Goal: Register for event/course

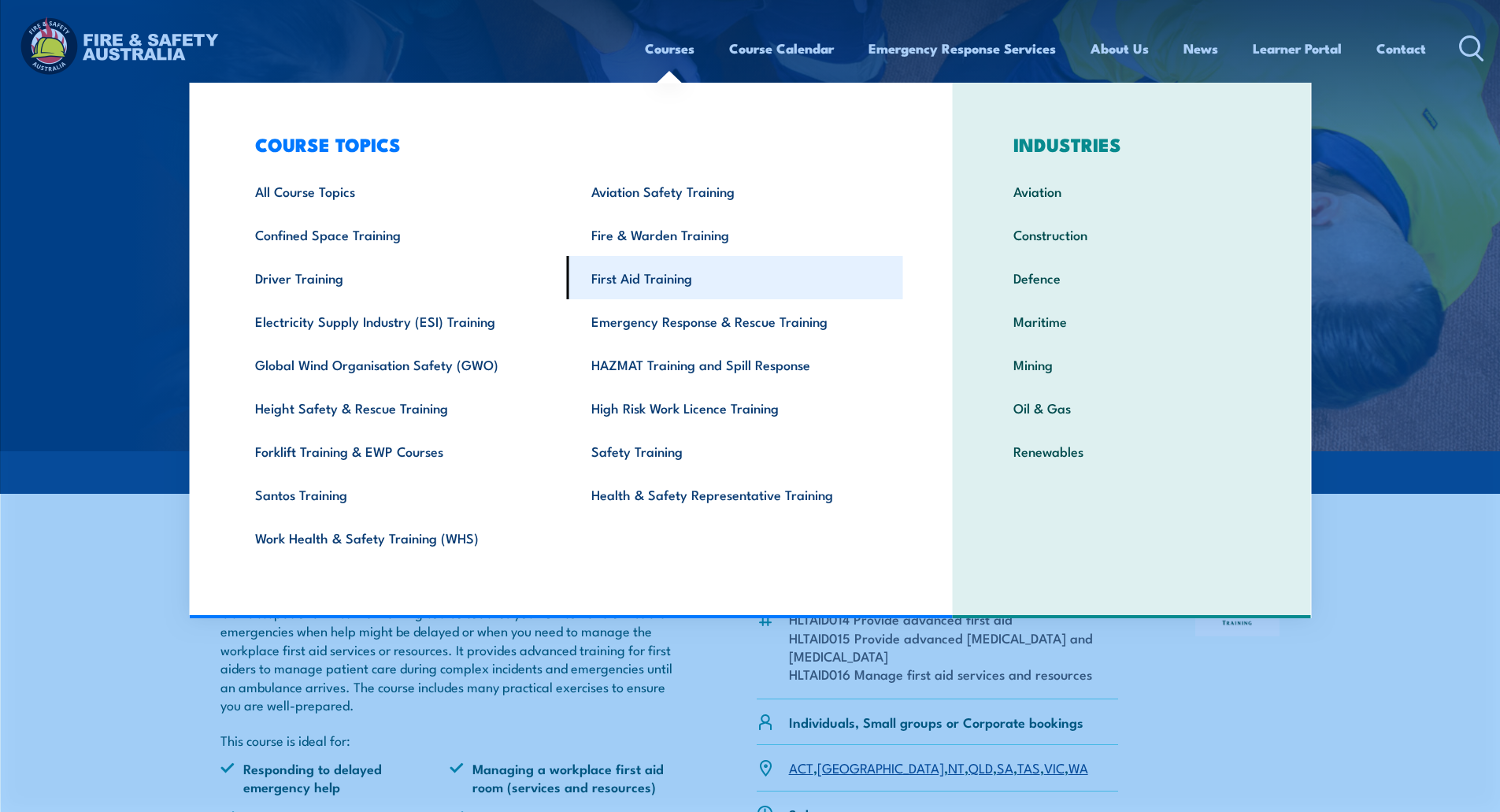
click at [637, 278] on link "First Aid Training" at bounding box center [735, 277] width 336 height 44
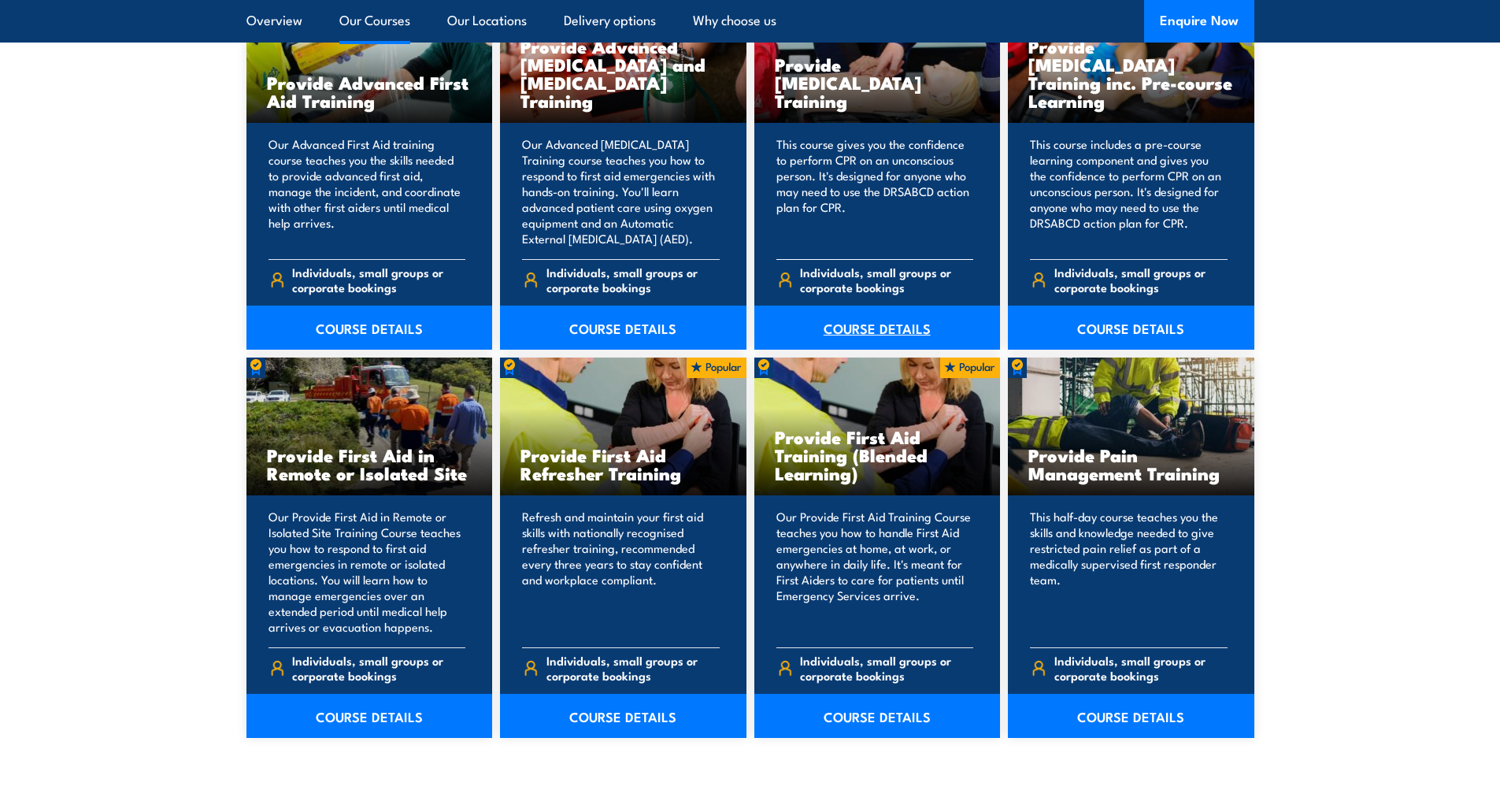
scroll to position [2126, 0]
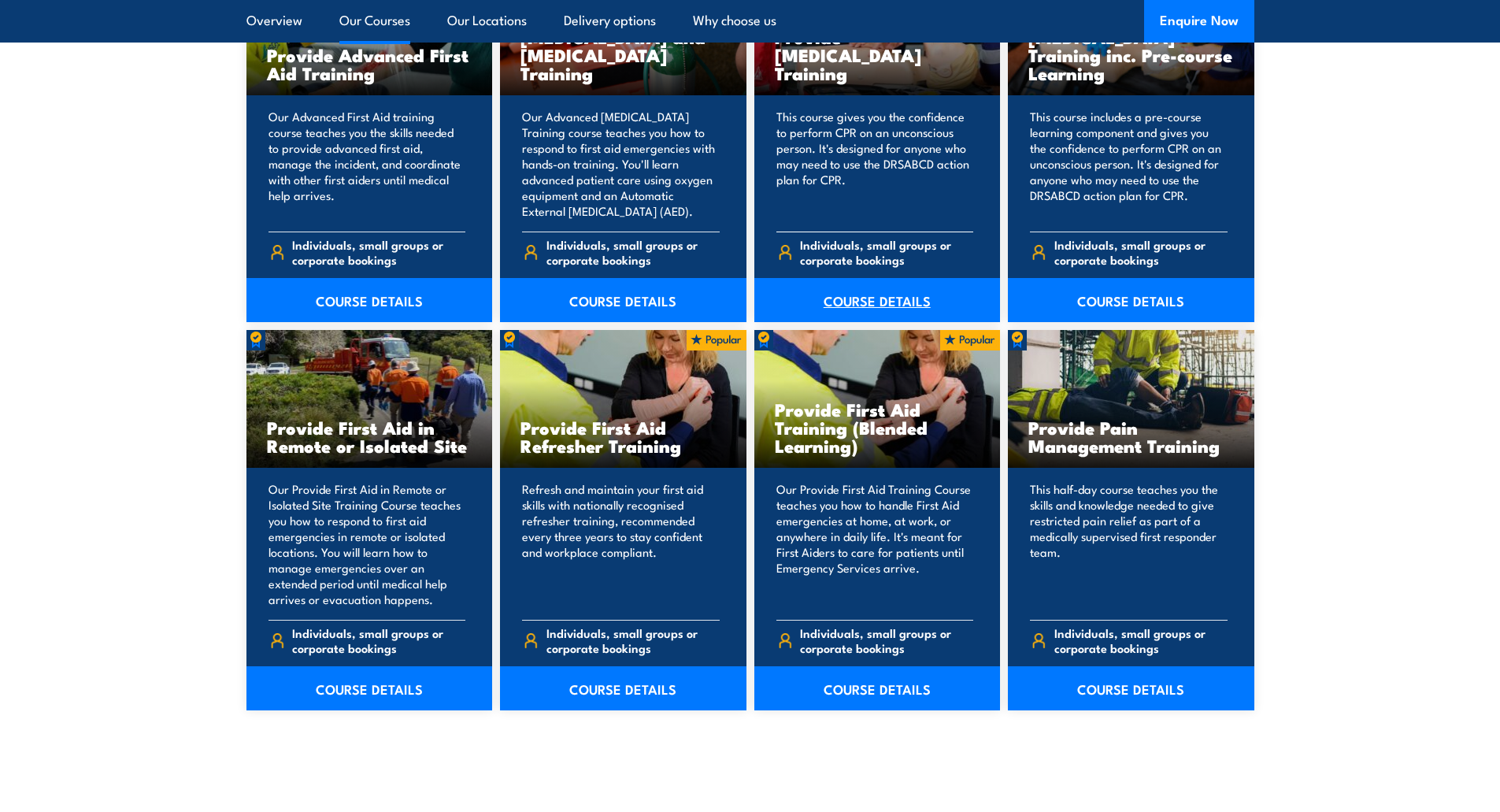
click at [867, 300] on link "COURSE DETAILS" at bounding box center [878, 299] width 246 height 44
